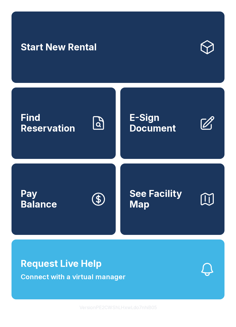
click at [125, 60] on link "Start New Rental" at bounding box center [118, 47] width 213 height 71
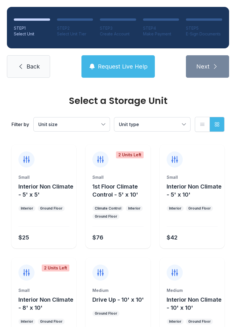
click at [27, 72] on link "Back" at bounding box center [28, 66] width 43 height 22
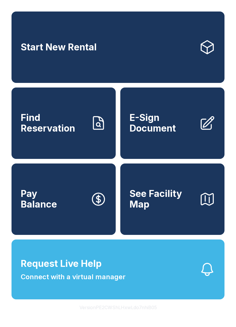
click at [155, 209] on span "See Facility Map" at bounding box center [161, 198] width 65 height 21
click at [50, 59] on link "Start New Rental" at bounding box center [118, 47] width 213 height 71
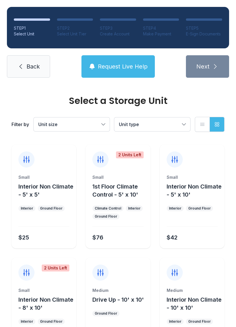
click at [44, 235] on div "$25" at bounding box center [42, 236] width 53 height 10
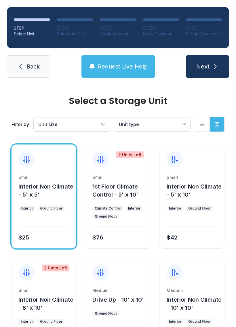
click at [36, 243] on div "Small Interior Non Climate - 5' x 5' Interior Ground Floor $25" at bounding box center [44, 211] width 65 height 74
click at [48, 158] on div at bounding box center [44, 155] width 65 height 23
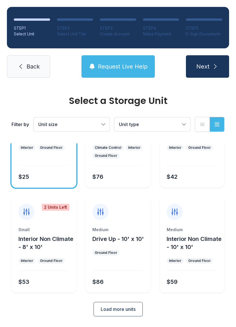
scroll to position [60, 0]
click at [27, 70] on span "Back" at bounding box center [32, 66] width 13 height 8
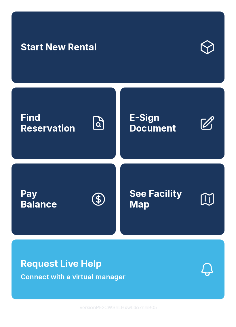
click at [124, 59] on link "Start New Rental" at bounding box center [118, 47] width 213 height 71
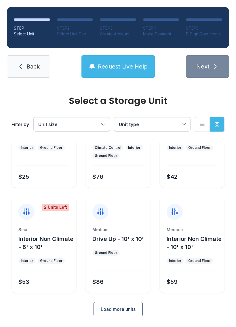
scroll to position [60, 0]
